Goal: Transaction & Acquisition: Obtain resource

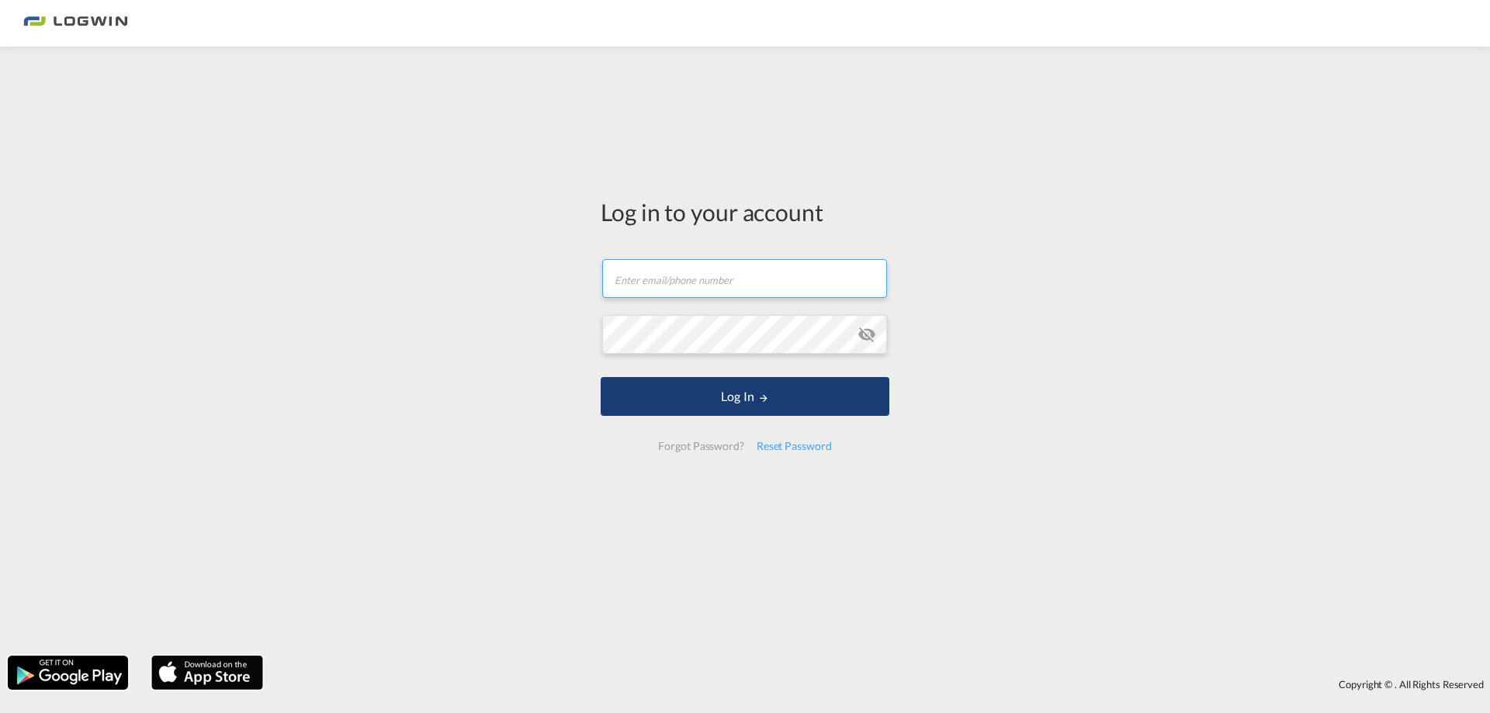
type input "[PERSON_NAME][EMAIL_ADDRESS][DOMAIN_NAME]"
click at [743, 393] on button "Log In" at bounding box center [745, 396] width 289 height 39
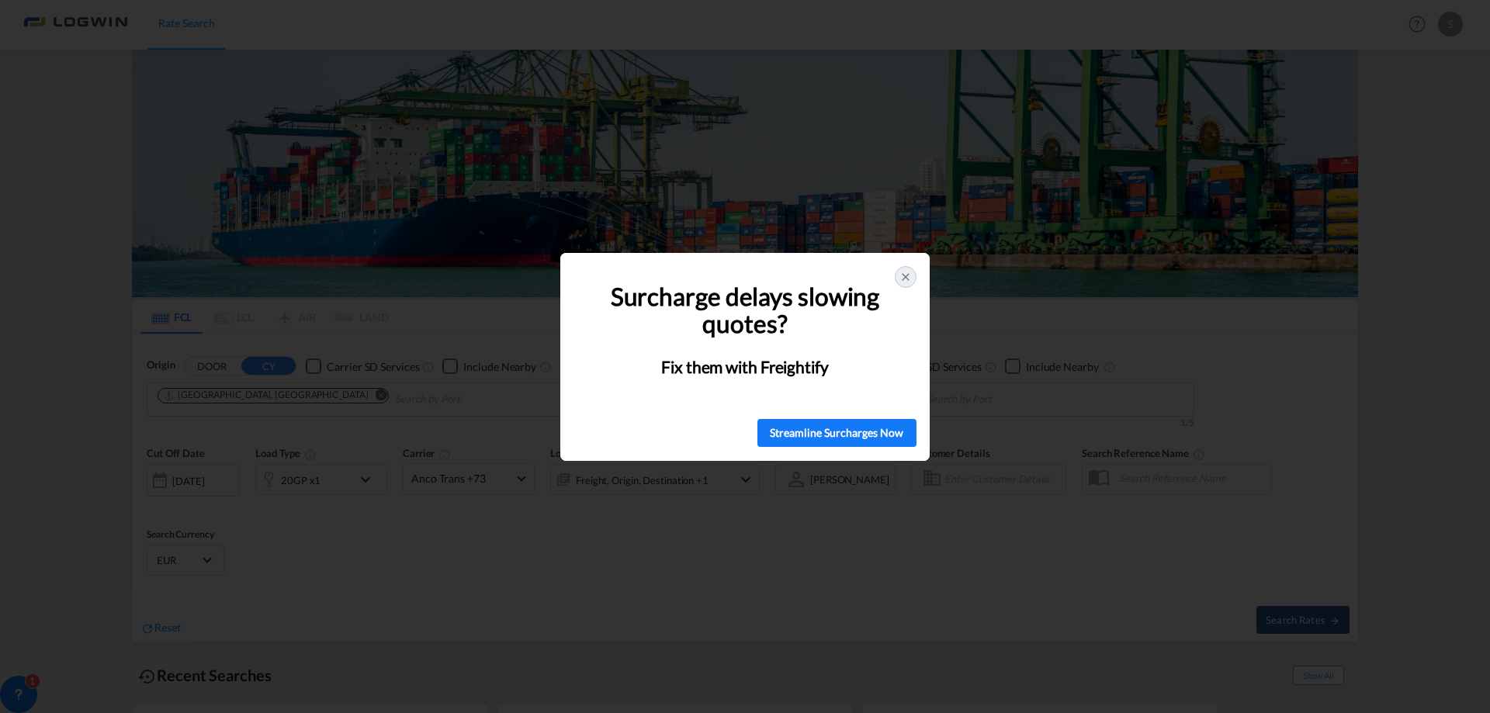
click at [903, 275] on icon at bounding box center [905, 277] width 6 height 6
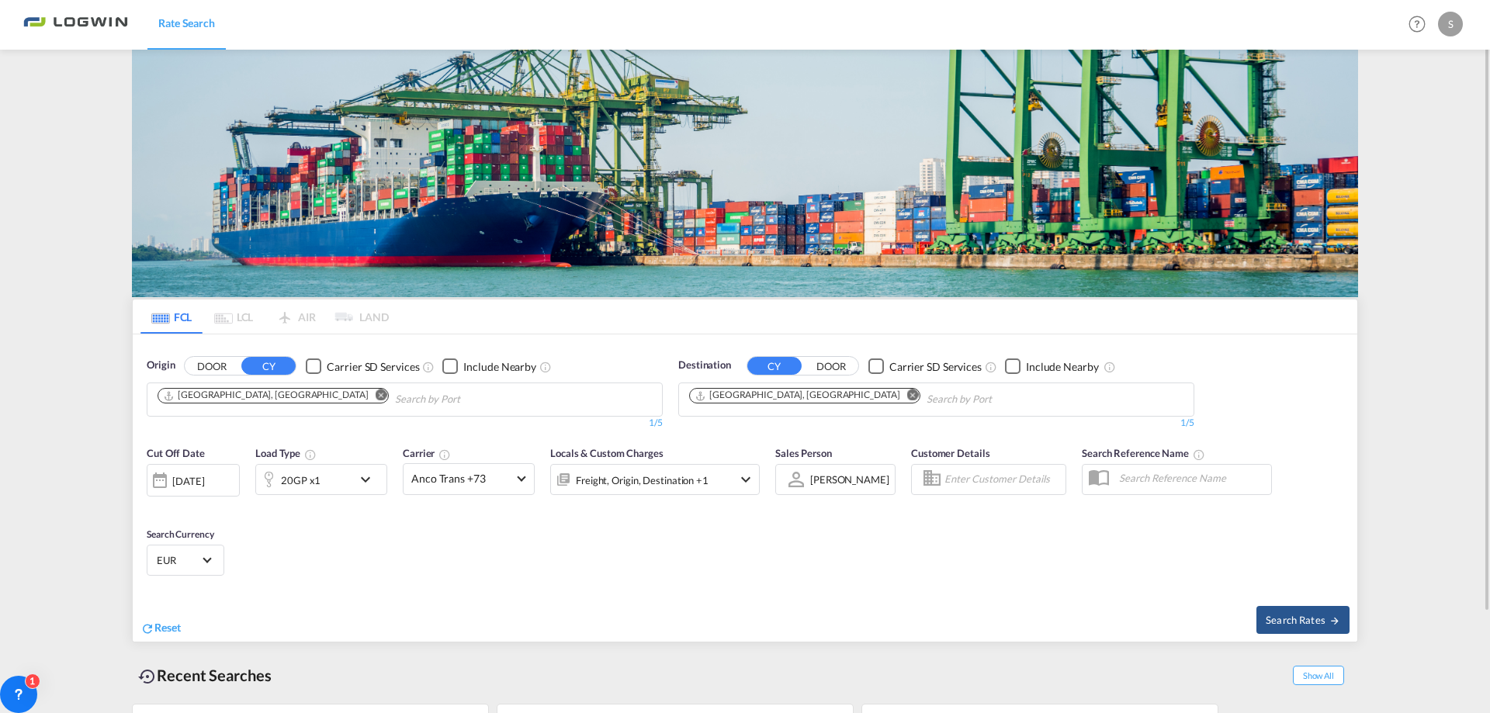
click at [907, 390] on md-icon "Remove" at bounding box center [913, 396] width 12 height 12
click at [733, 404] on body "Rate Search Rate Search Help Resources Product Release S My Profile Logout FCL …" at bounding box center [745, 356] width 1490 height 713
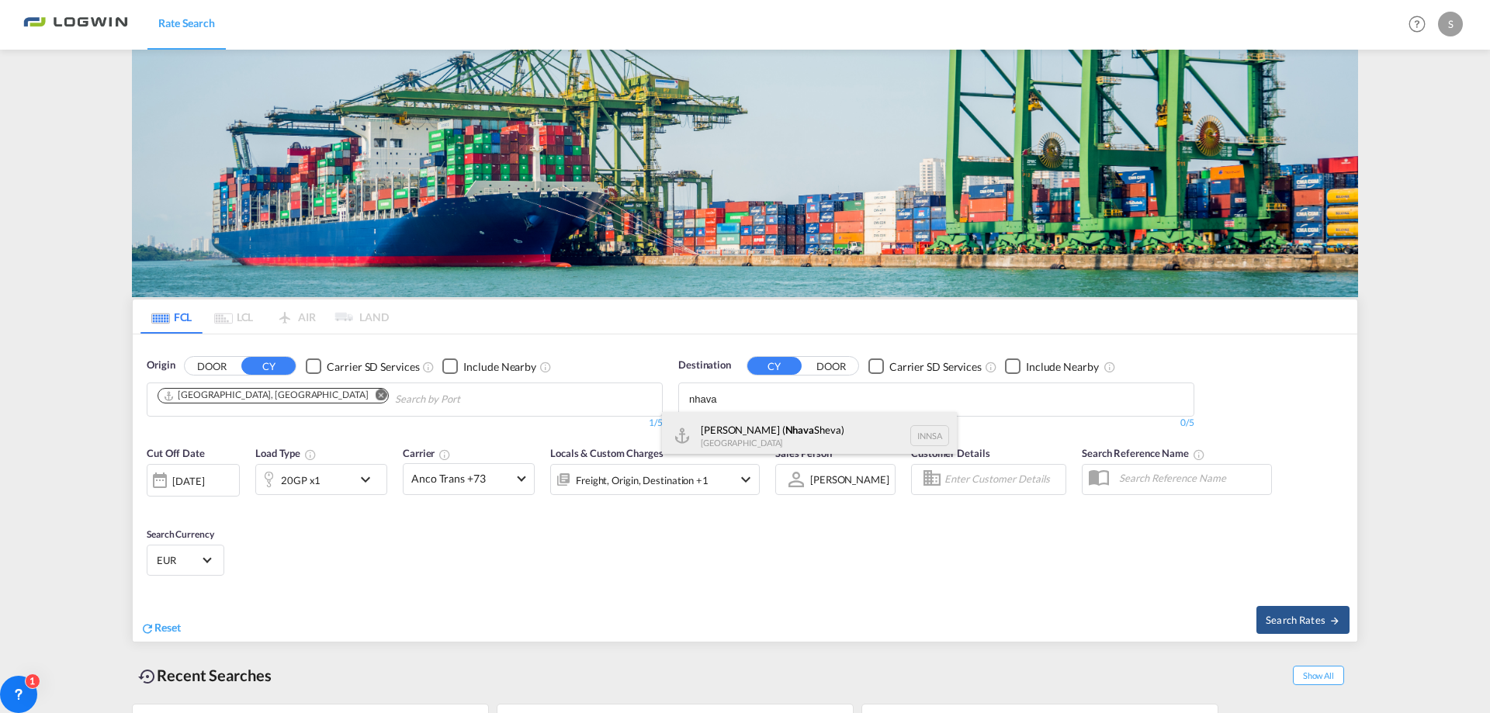
type input "nhava"
click at [747, 434] on div "[PERSON_NAME] ( [GEOGRAPHIC_DATA]) [GEOGRAPHIC_DATA] [GEOGRAPHIC_DATA]" at bounding box center [809, 435] width 295 height 47
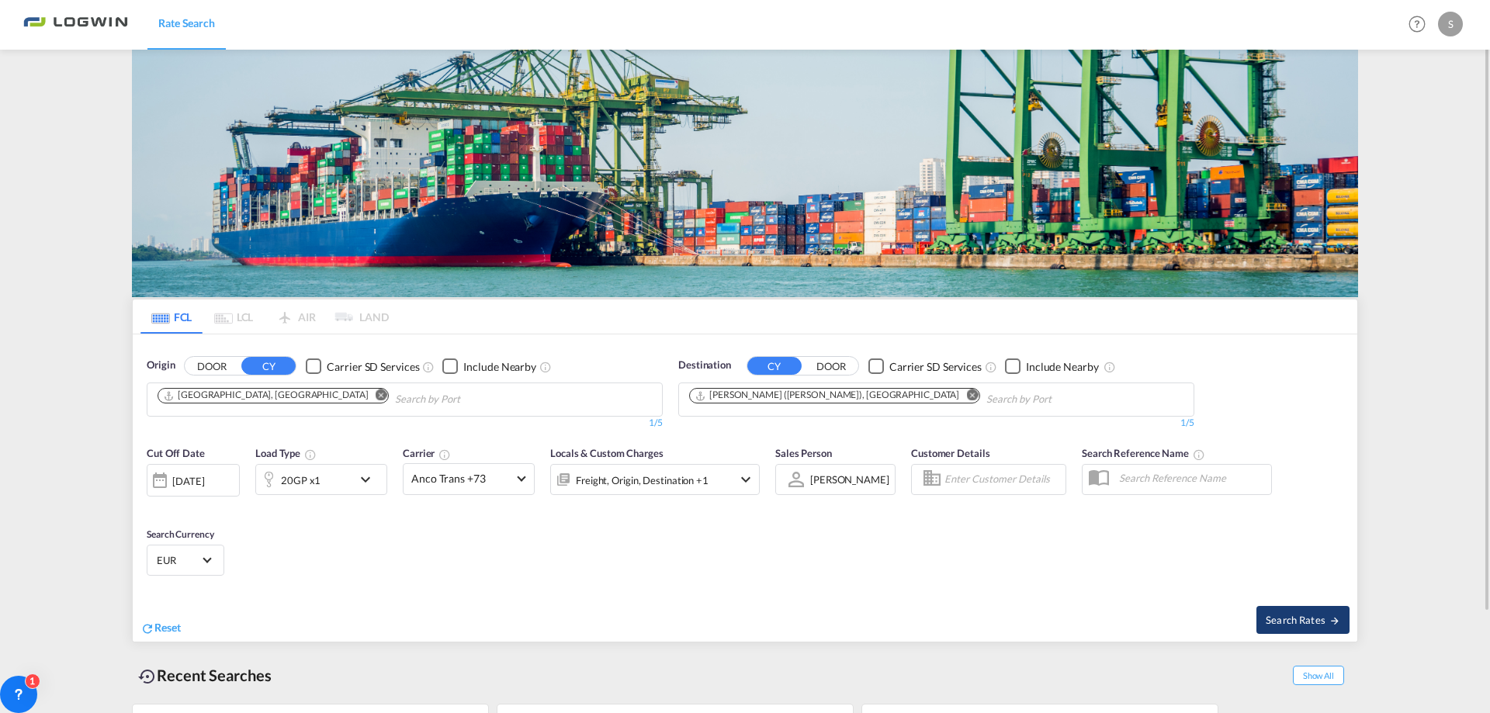
click at [1299, 619] on span "Search Rates" at bounding box center [1303, 620] width 74 height 12
type input "DEHAM to INNSA / [DATE]"
